Goal: Check status: Check status

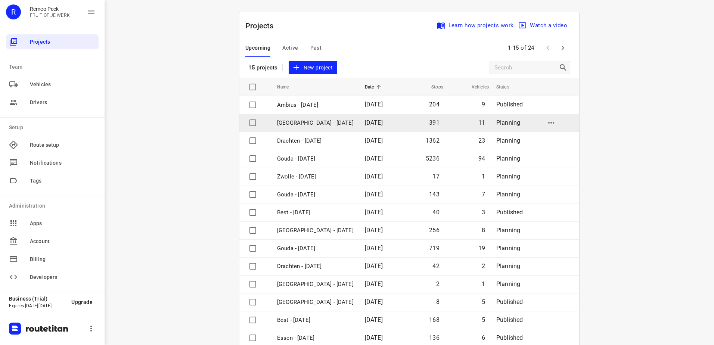
click at [323, 125] on p "[GEOGRAPHIC_DATA] - [DATE]" at bounding box center [315, 123] width 77 height 9
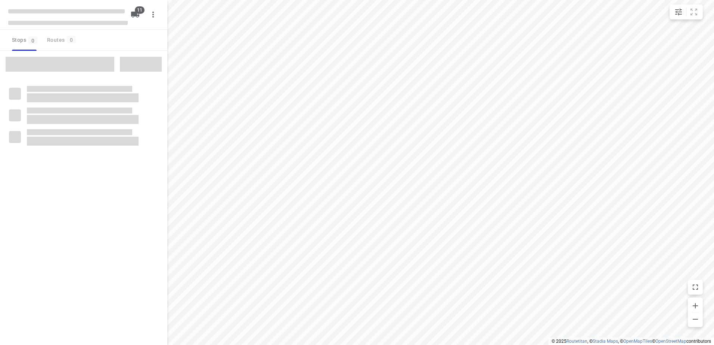
checkbox input "true"
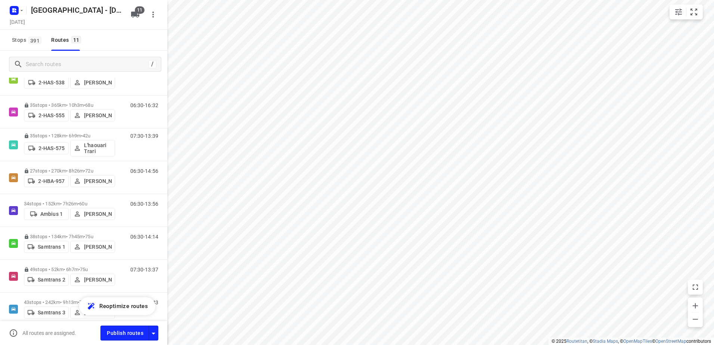
scroll to position [147, 0]
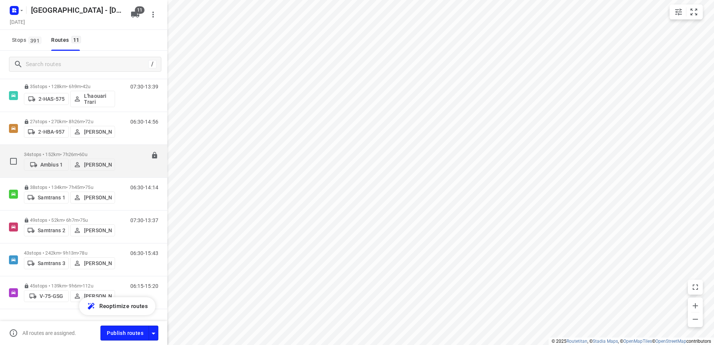
click at [59, 152] on p "34 stops • 152km • 7h26m • 60u" at bounding box center [69, 155] width 91 height 6
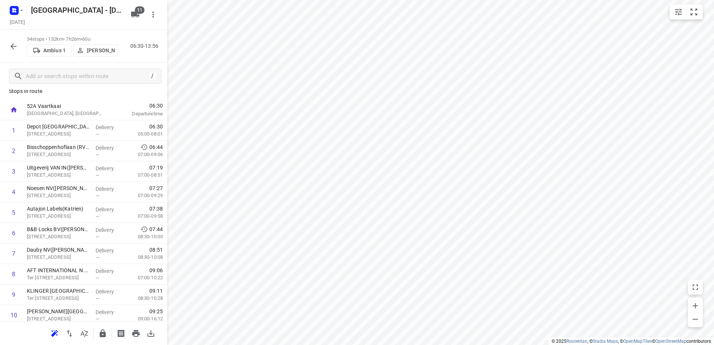
scroll to position [3, 0]
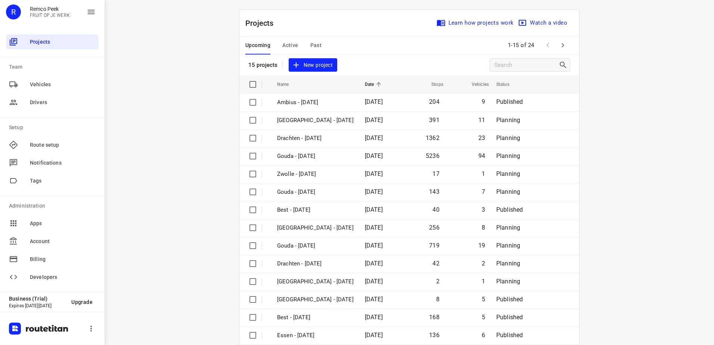
scroll to position [2, 0]
click at [288, 44] on span "Active" at bounding box center [290, 45] width 16 height 9
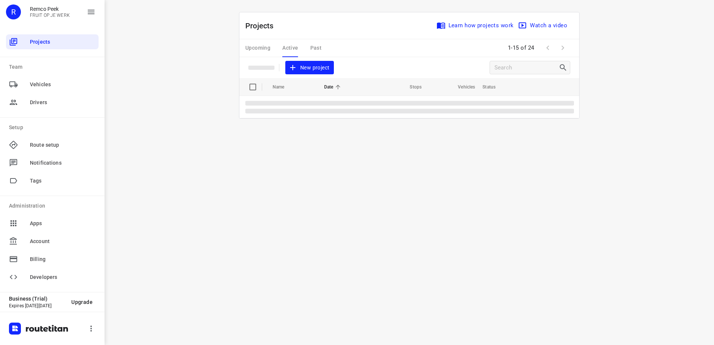
scroll to position [0, 0]
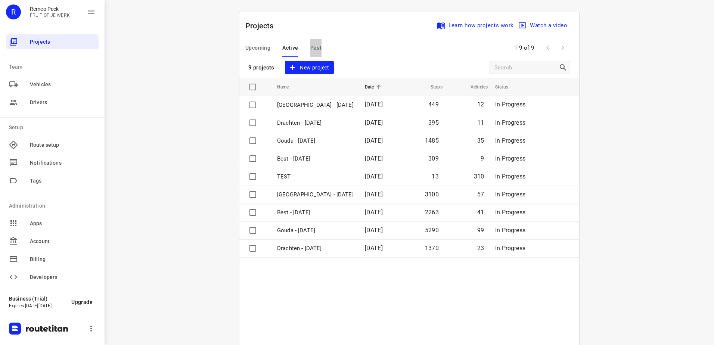
click at [311, 45] on span "Past" at bounding box center [316, 47] width 12 height 9
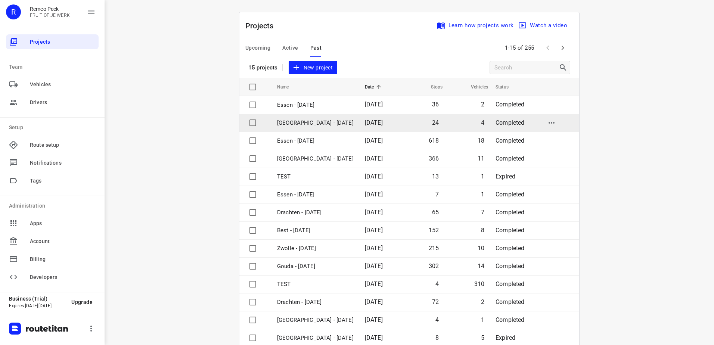
click at [304, 124] on p "[GEOGRAPHIC_DATA] - [DATE]" at bounding box center [315, 123] width 77 height 9
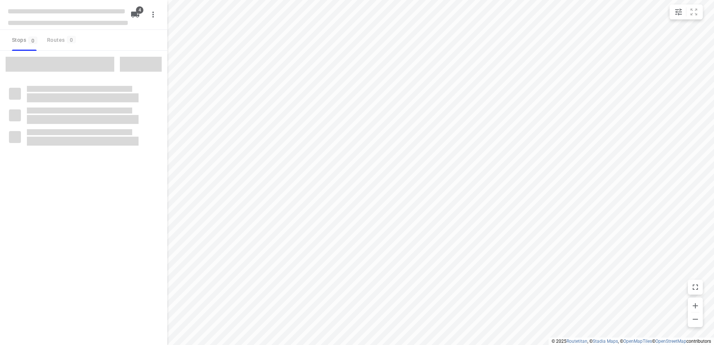
checkbox input "true"
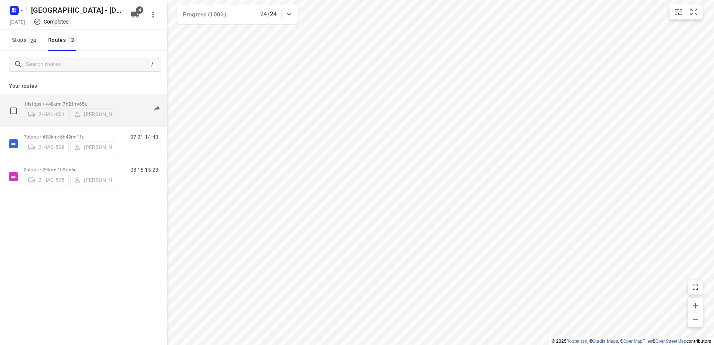
click at [81, 101] on p "14 stops • 448km • 7h21m • 65u" at bounding box center [69, 104] width 91 height 6
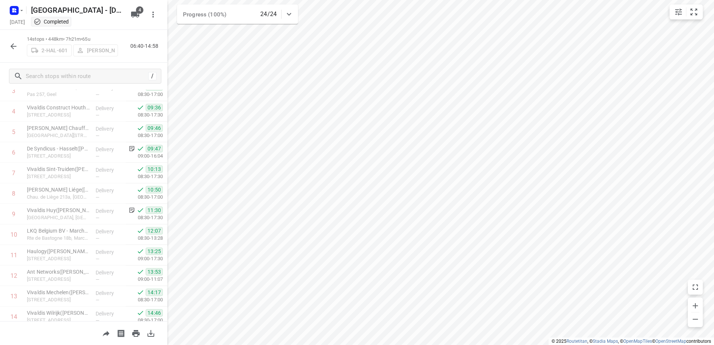
scroll to position [114, 0]
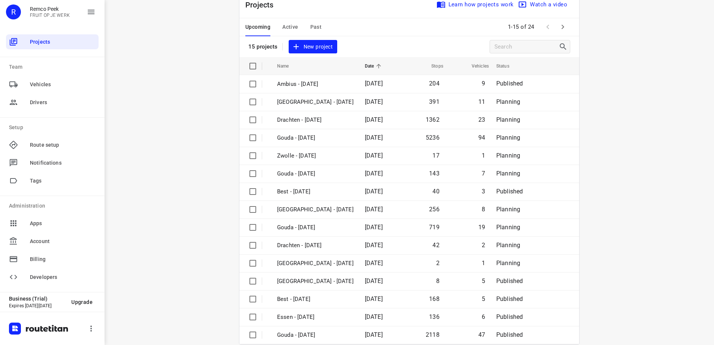
scroll to position [32, 0]
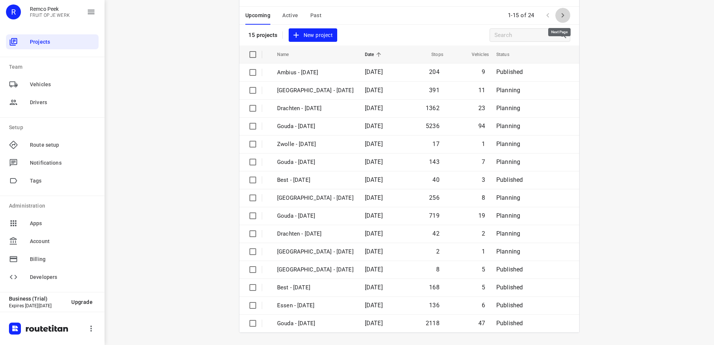
click at [561, 17] on icon "button" at bounding box center [562, 15] width 9 height 9
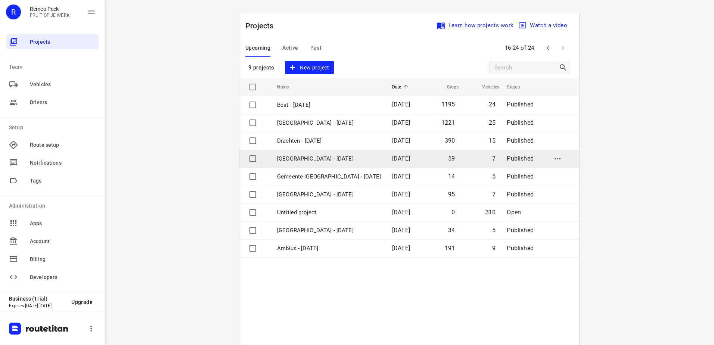
click at [306, 153] on td "Antwerpen - Wednesday" at bounding box center [327, 159] width 116 height 18
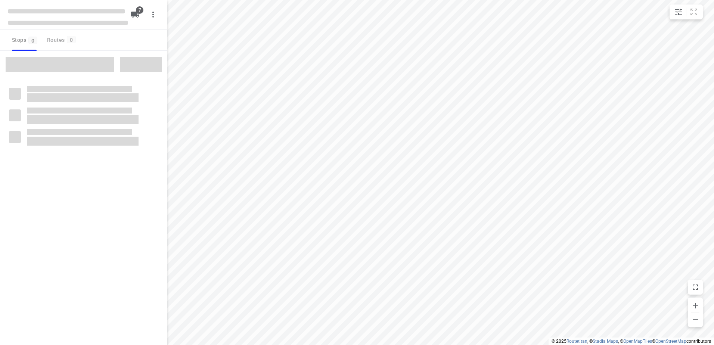
checkbox input "true"
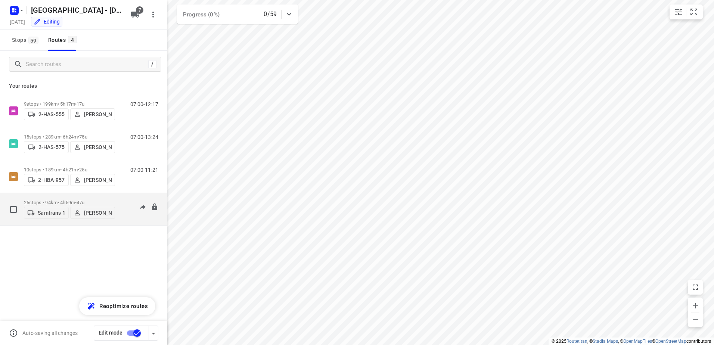
click at [54, 205] on div "Samtrans 1 Kris Van Santvliet" at bounding box center [69, 211] width 91 height 13
